Goal: Transaction & Acquisition: Purchase product/service

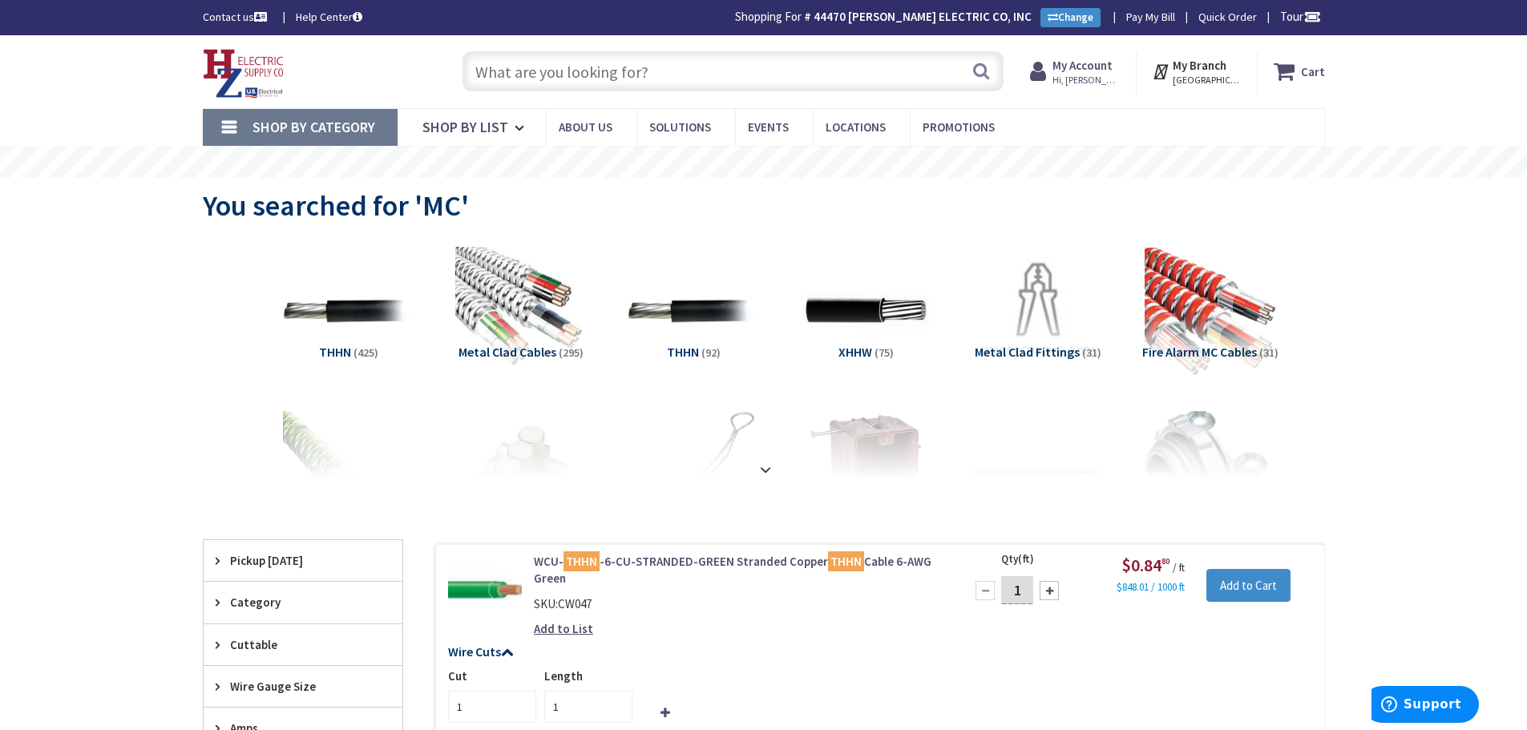
click at [530, 62] on input "text" at bounding box center [733, 71] width 541 height 40
click at [501, 317] on img at bounding box center [520, 311] width 145 height 145
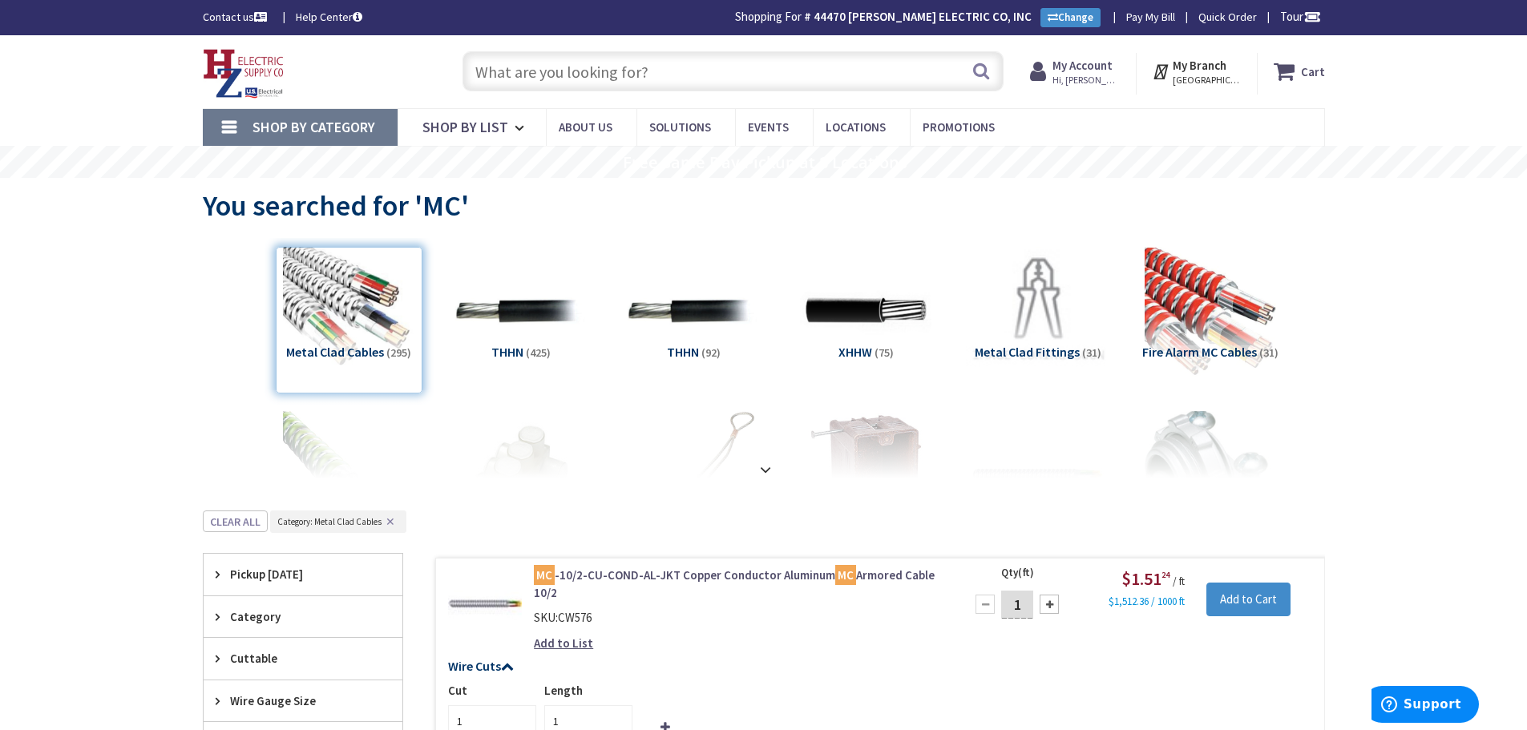
click at [1187, 319] on img at bounding box center [1211, 311] width 132 height 132
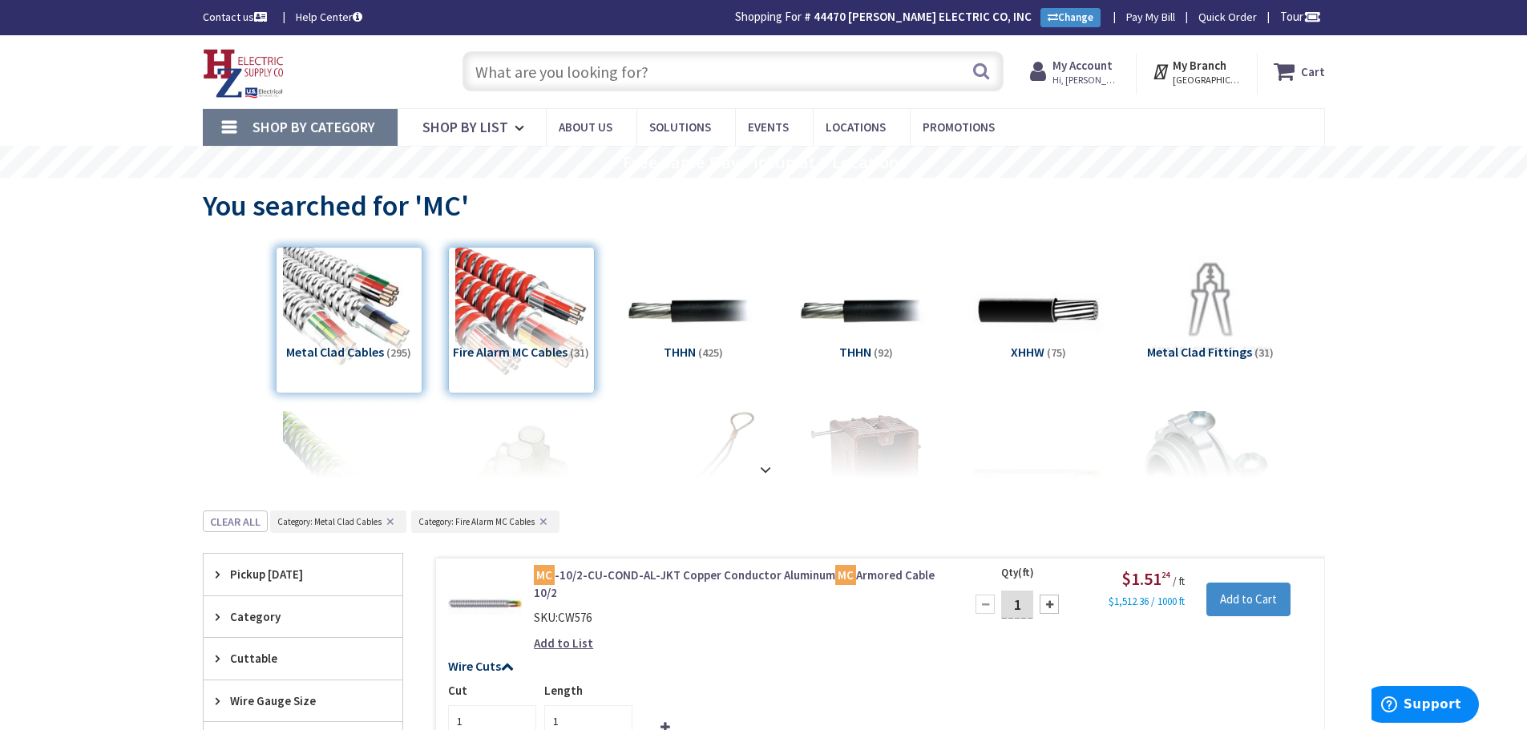
click at [657, 67] on input "text" at bounding box center [733, 71] width 541 height 40
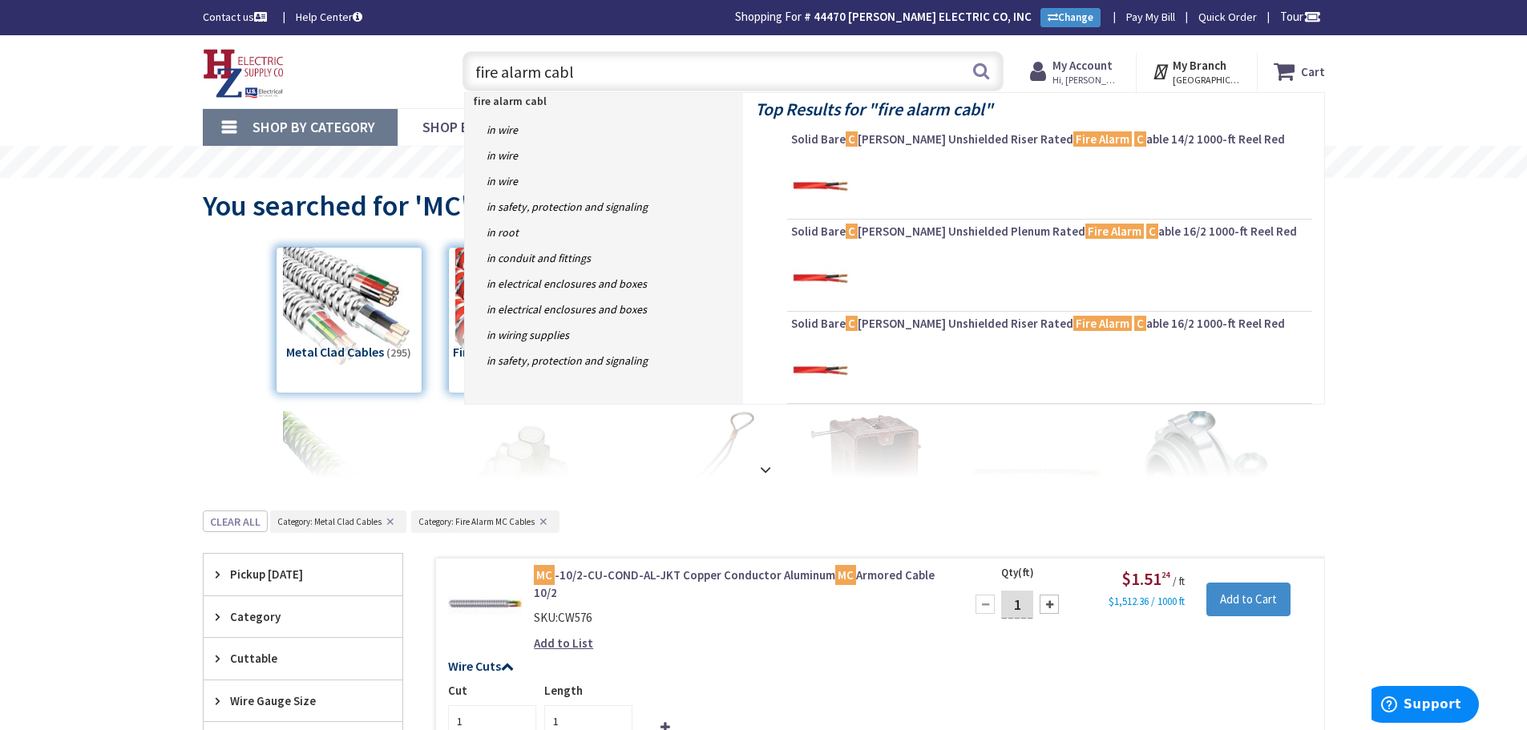
type input "fire alarm cable"
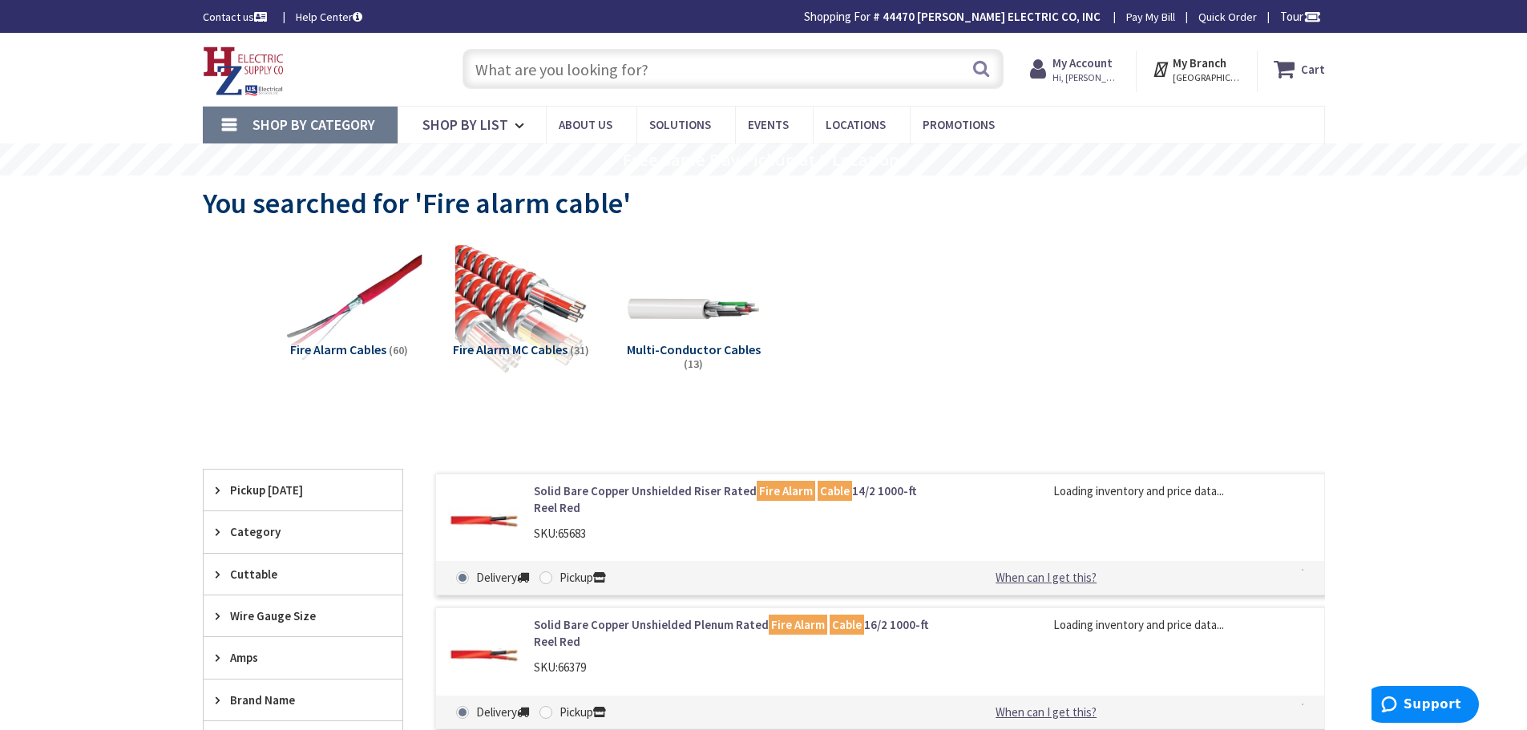
click at [346, 273] on img at bounding box center [348, 308] width 145 height 145
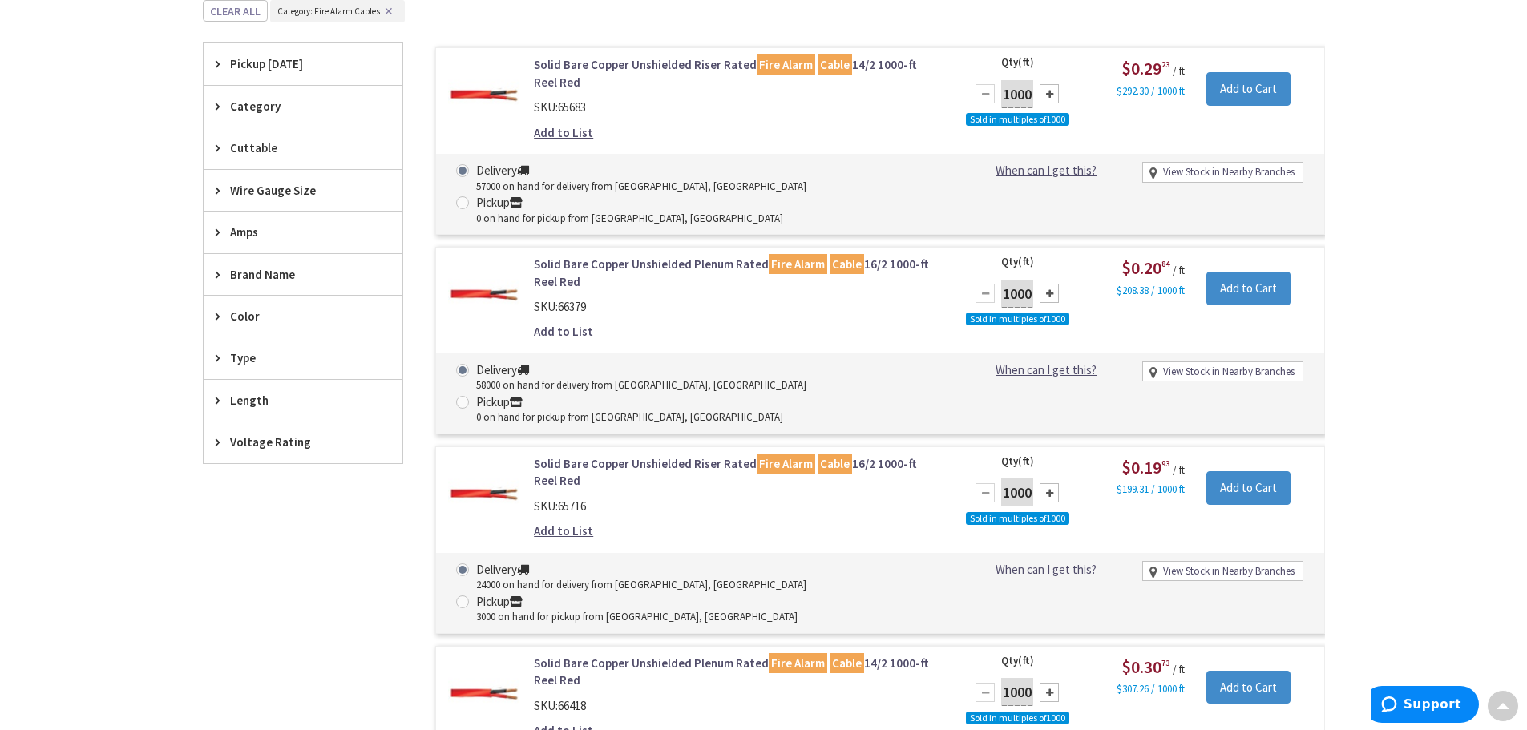
type input "MA-[GEOGRAPHIC_DATA], [GEOGRAPHIC_DATA]"
